Goal: Task Accomplishment & Management: Manage account settings

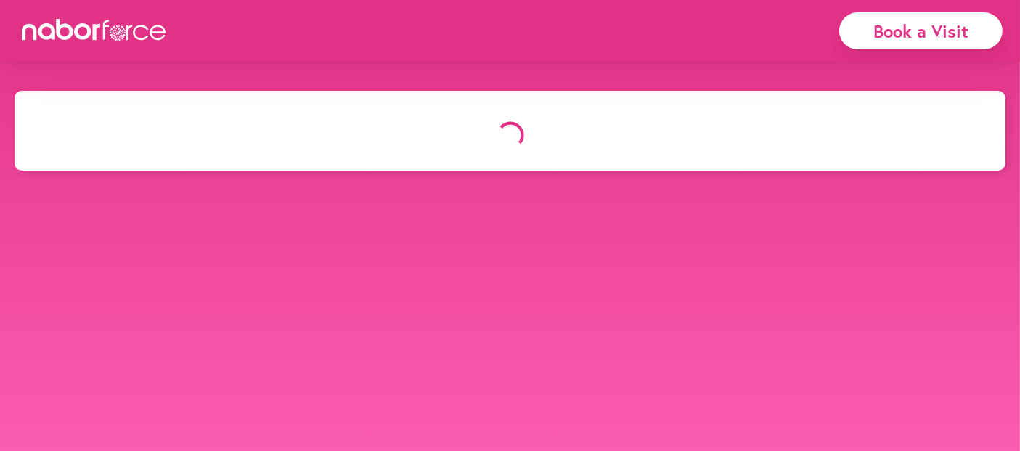
select select "*"
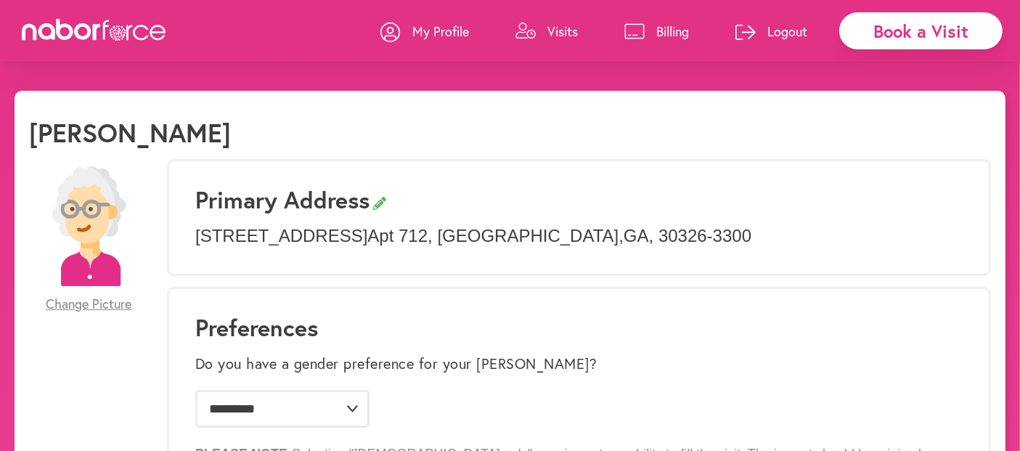
click at [570, 35] on p "Visits" at bounding box center [562, 31] width 30 height 17
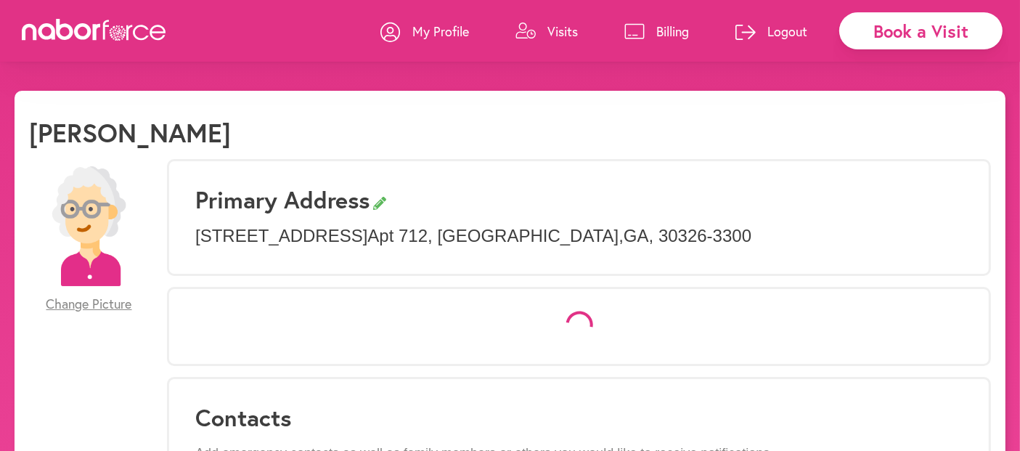
select select "*"
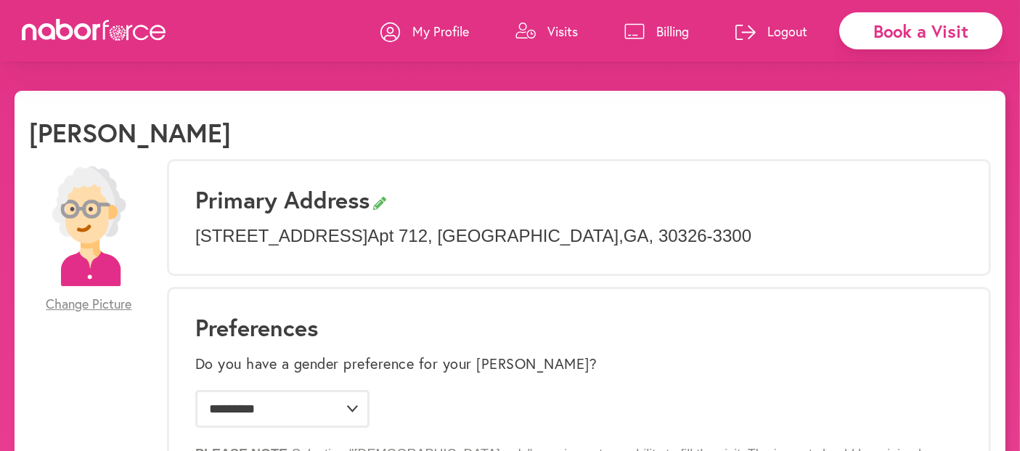
click at [569, 30] on p "Visits" at bounding box center [562, 31] width 30 height 17
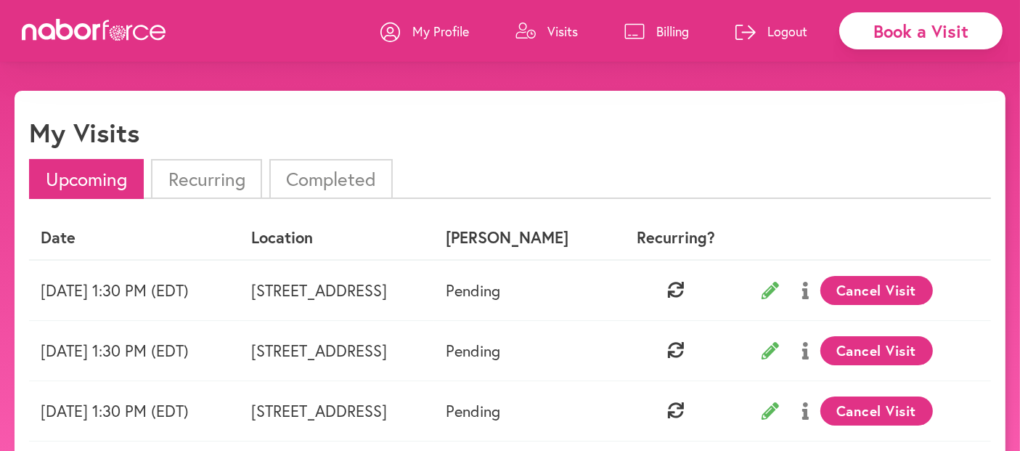
scroll to position [81, 0]
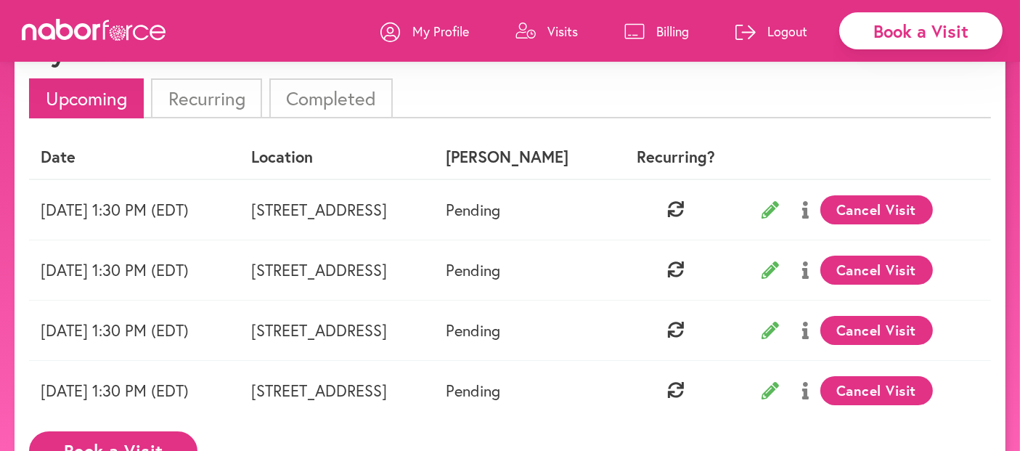
click at [659, 32] on p "Billing" at bounding box center [672, 31] width 33 height 17
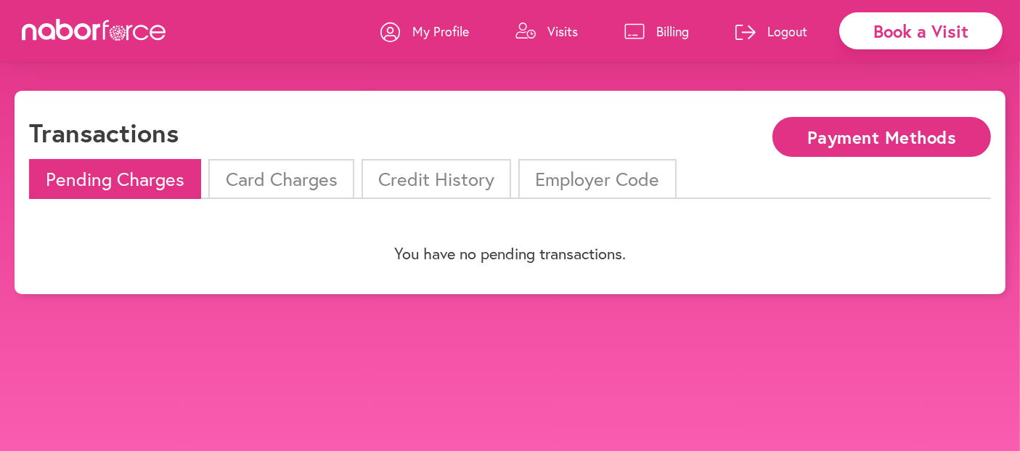
click at [290, 182] on li "Card Charges" at bounding box center [280, 179] width 145 height 40
